Goal: Find specific page/section

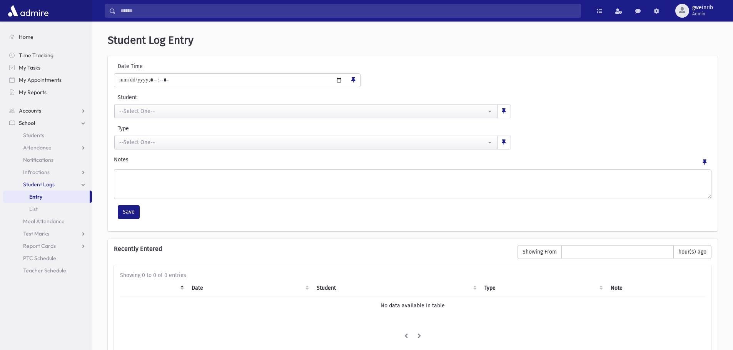
click at [42, 122] on link "School" at bounding box center [47, 123] width 89 height 12
click at [36, 134] on span "Students" at bounding box center [33, 135] width 21 height 7
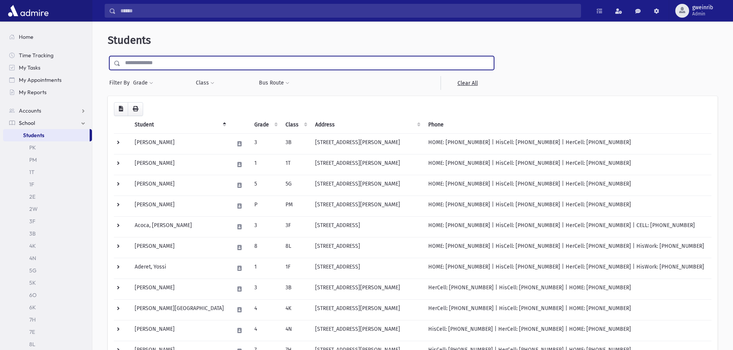
click at [163, 67] on input "text" at bounding box center [306, 63] width 373 height 14
type input "*****"
click at [108, 56] on input "submit" at bounding box center [119, 61] width 22 height 10
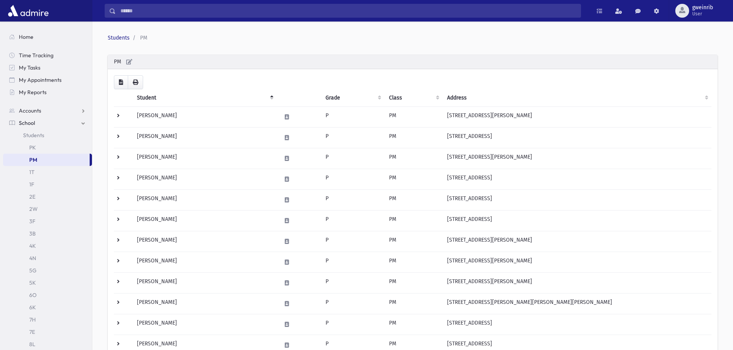
scroll to position [38, 0]
